Goal: Information Seeking & Learning: Learn about a topic

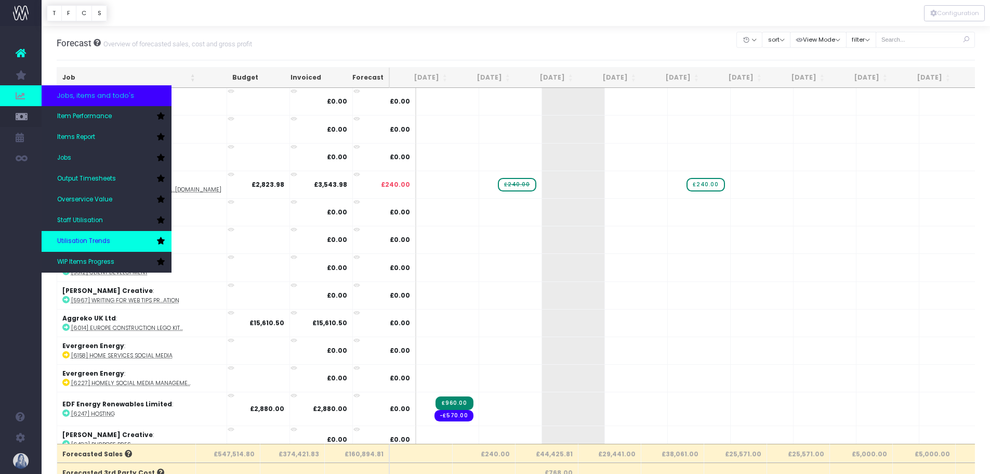
click at [120, 243] on link "Utilisation Trends" at bounding box center [107, 241] width 130 height 21
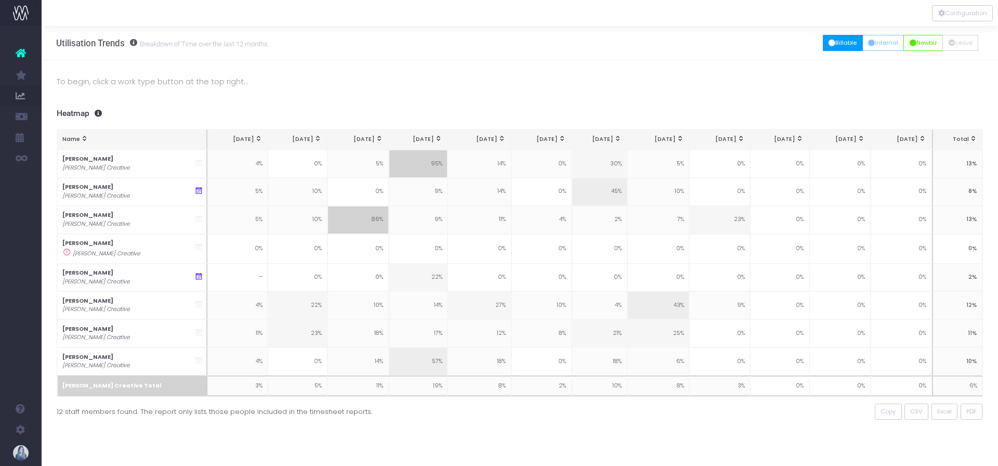
click at [837, 42] on button "Billable" at bounding box center [843, 43] width 40 height 16
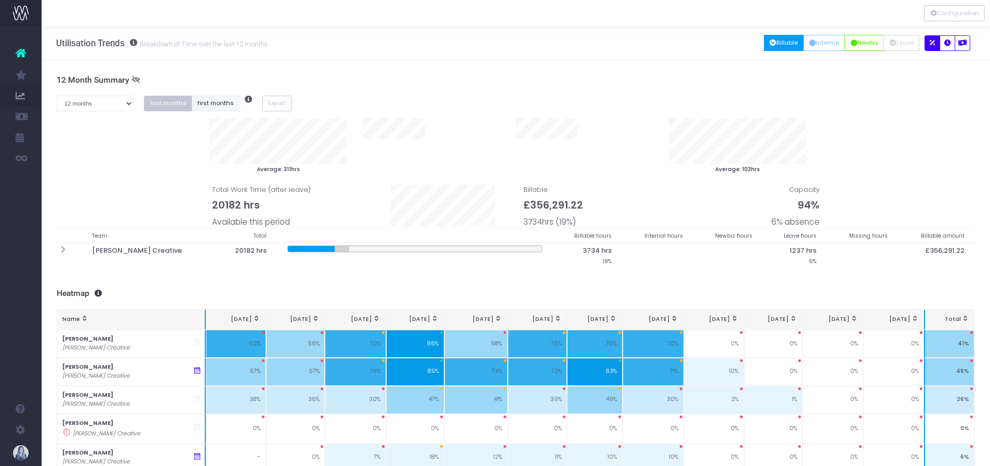
click at [211, 102] on button "first months" at bounding box center [216, 104] width 48 height 16
click at [73, 104] on select "1 month 2 months 3 months 4 months 5 months 6 months 7 months 8 months 9 months…" at bounding box center [95, 104] width 77 height 16
select select "seven"
click at [57, 96] on select "1 month 2 months 3 months 4 months 5 months 6 months 7 months 8 months 9 months…" at bounding box center [95, 104] width 77 height 16
